Goal: Task Accomplishment & Management: Use online tool/utility

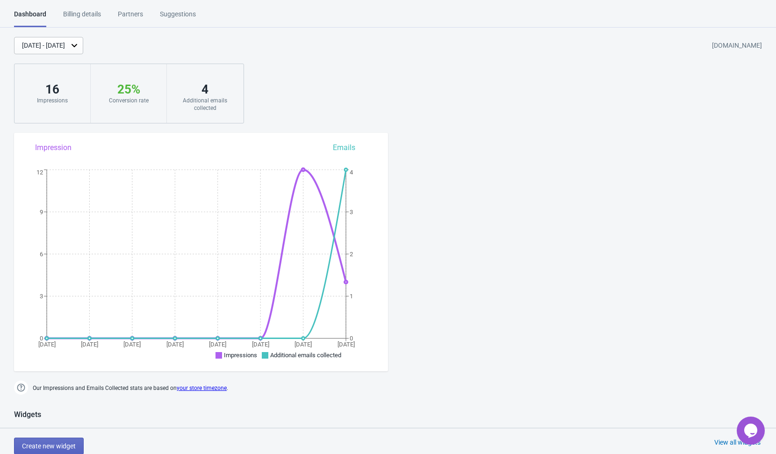
click at [134, 15] on div "Partners" at bounding box center [130, 17] width 25 height 16
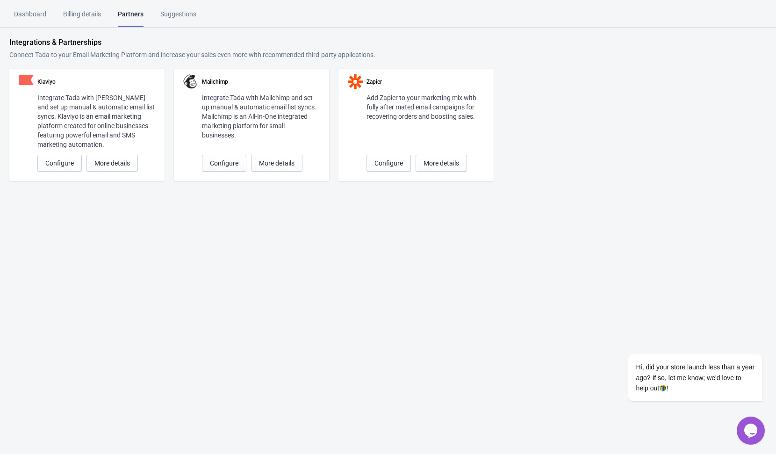
click at [134, 15] on div "Partners" at bounding box center [131, 18] width 26 height 18
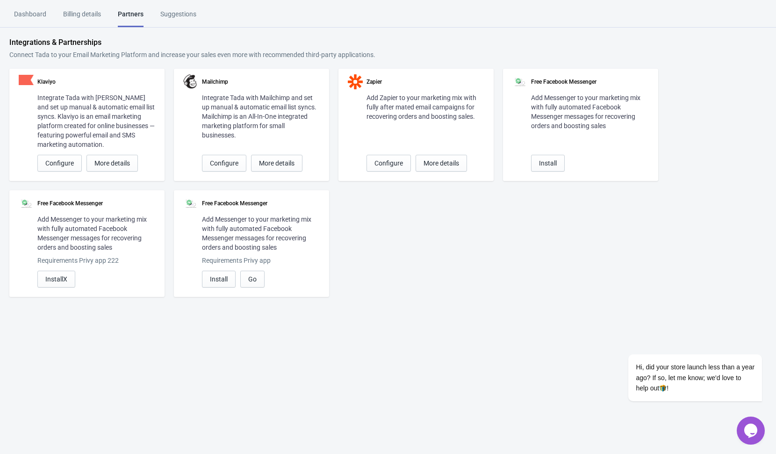
click at [357, 247] on div "Klaviyo Integrate Tada with [PERSON_NAME] and set up manual & automatic email l…" at bounding box center [388, 183] width 758 height 228
click at [399, 260] on div "Klaviyo Integrate Tada with [PERSON_NAME] and set up manual & automatic email l…" at bounding box center [388, 183] width 758 height 228
click at [66, 161] on span "Configure" at bounding box center [59, 162] width 29 height 7
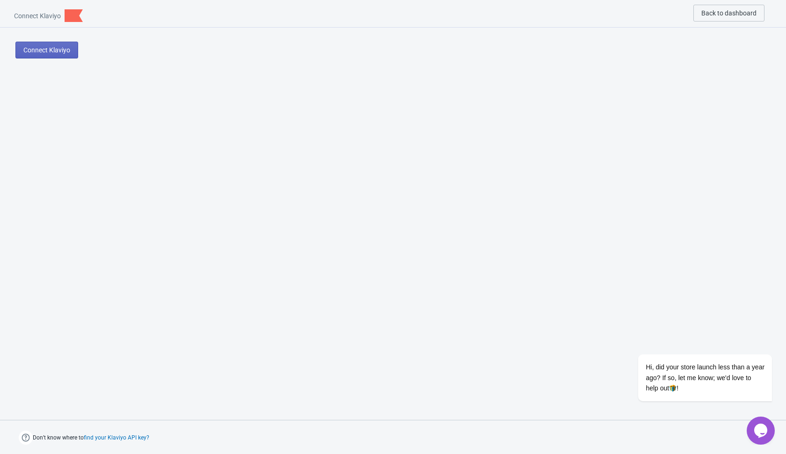
click at [104, 51] on div "Connect Klaviyo" at bounding box center [83, 50] width 136 height 17
click at [68, 52] on span "Connect Klaviyo" at bounding box center [46, 49] width 47 height 7
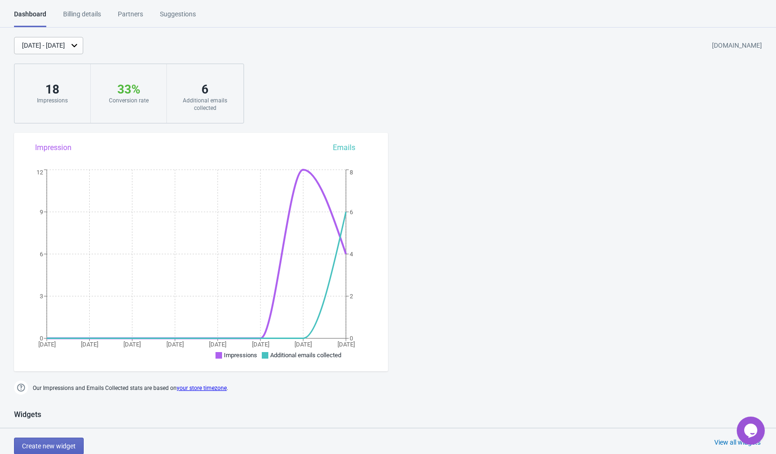
click at [130, 15] on div "Partners" at bounding box center [130, 17] width 25 height 16
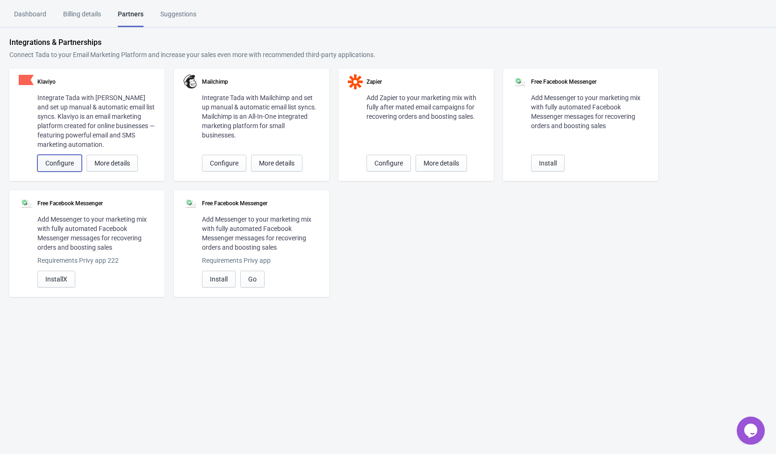
click at [67, 159] on span "Configure" at bounding box center [59, 162] width 29 height 7
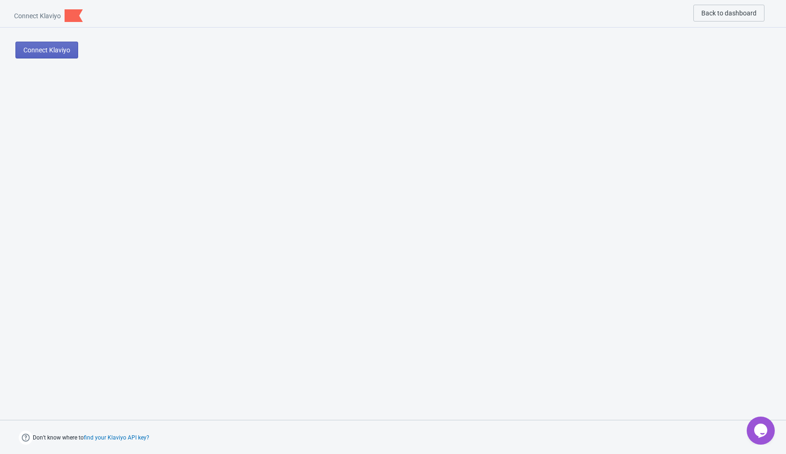
click at [162, 107] on div "Connect Klaviyo" at bounding box center [393, 133] width 786 height 210
